Goal: Task Accomplishment & Management: Use online tool/utility

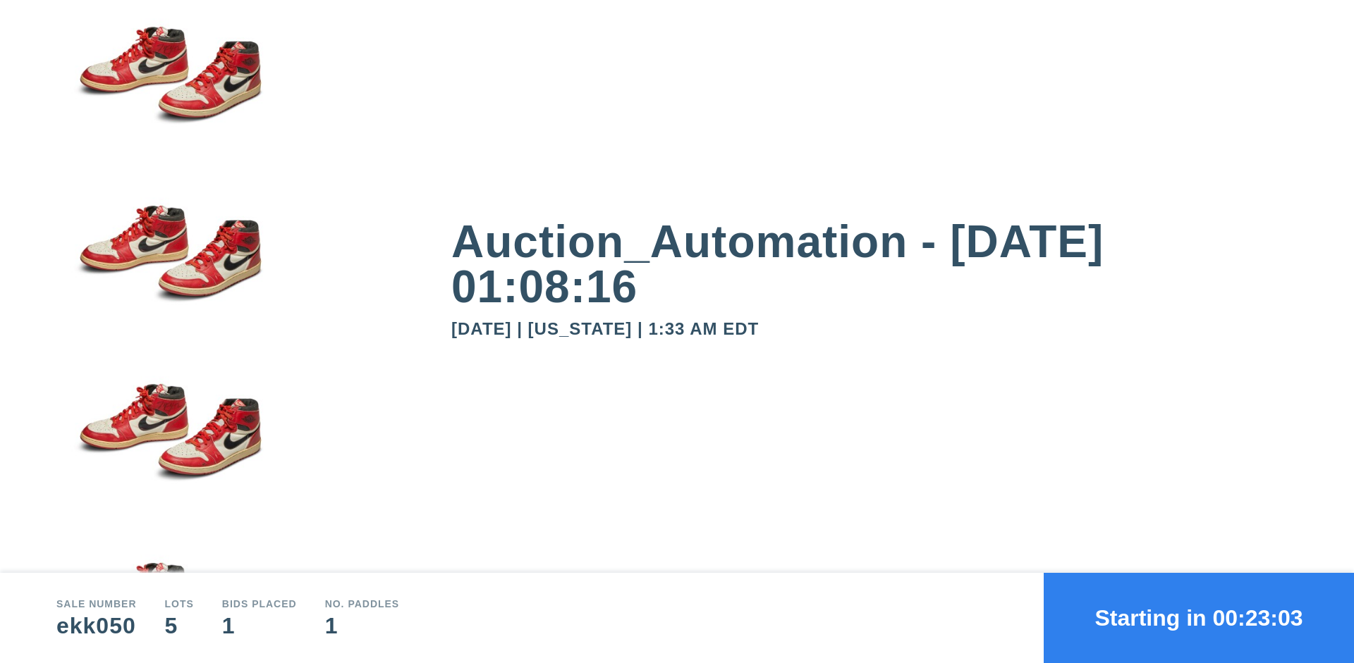
click at [1199, 618] on button "Starting in 00:23:03" at bounding box center [1198, 618] width 310 height 90
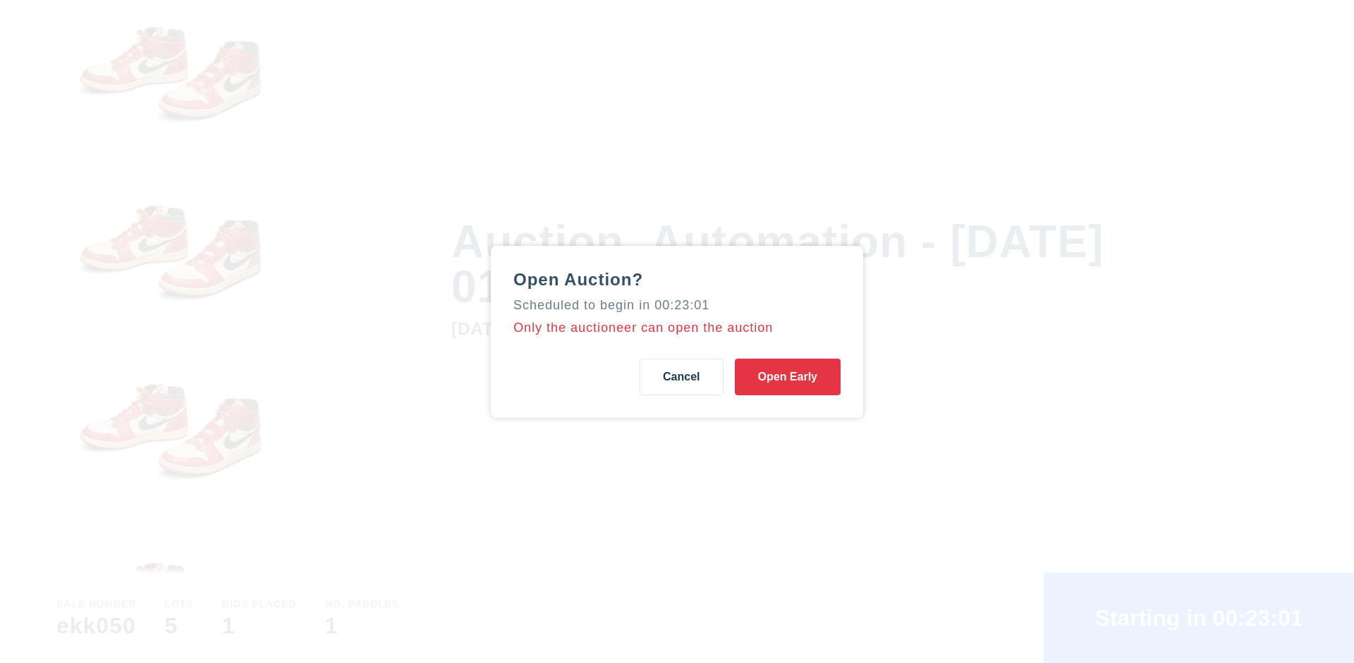
click at [788, 377] on button "Open Early" at bounding box center [788, 377] width 106 height 37
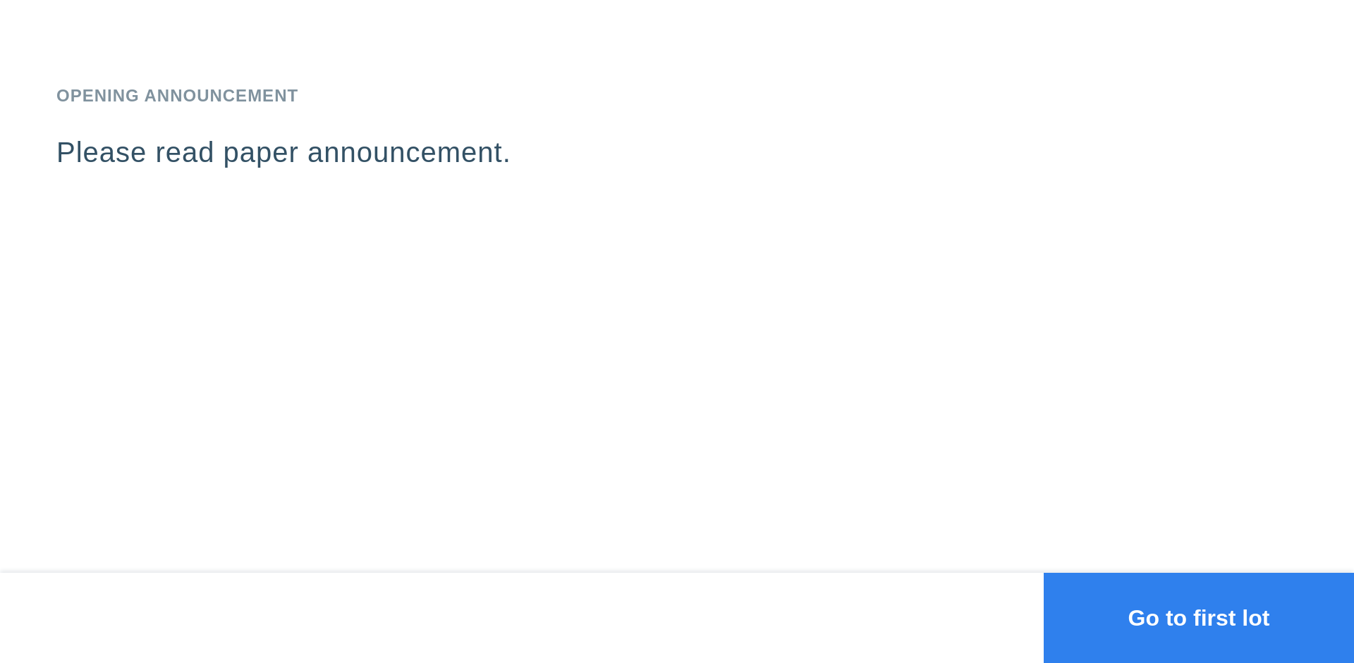
click at [1199, 618] on button "Go to first lot" at bounding box center [1198, 618] width 310 height 90
